Goal: Information Seeking & Learning: Learn about a topic

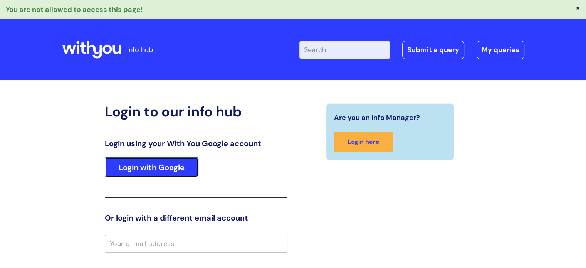
click at [146, 165] on link "Login with Google" at bounding box center [152, 167] width 94 height 20
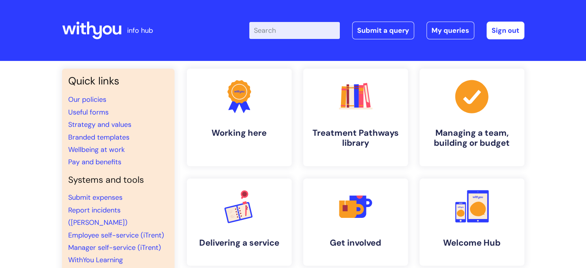
click at [284, 27] on input "Enter your search term here..." at bounding box center [294, 30] width 91 height 17
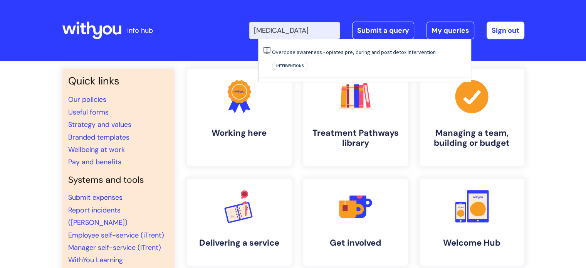
type input "[MEDICAL_DATA]"
click button "Search" at bounding box center [0, 0] width 0 height 0
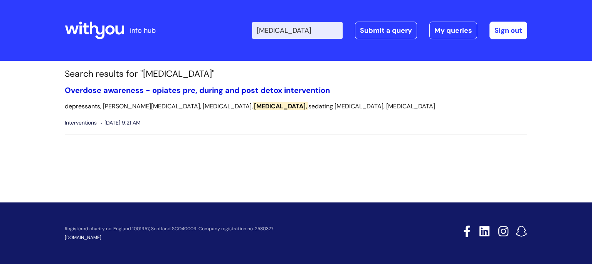
click at [161, 91] on link "Overdose awareness - opiates pre, during and post detox intervention" at bounding box center [197, 90] width 265 height 10
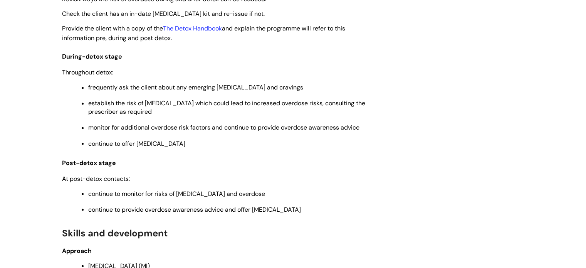
scroll to position [1102, 0]
